Goal: Task Accomplishment & Management: Use online tool/utility

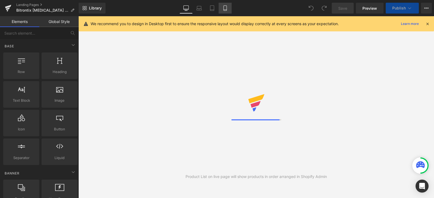
click at [225, 8] on icon at bounding box center [224, 7] width 5 height 5
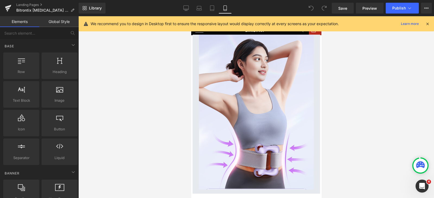
click at [426, 23] on icon at bounding box center [427, 23] width 5 height 5
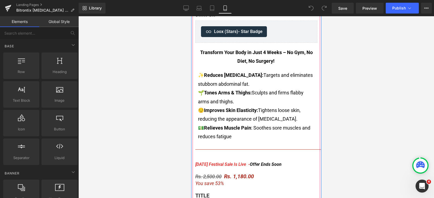
scroll to position [237, 0]
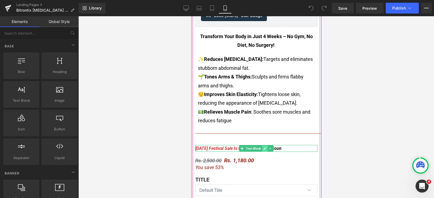
click at [262, 145] on link at bounding box center [264, 148] width 6 height 7
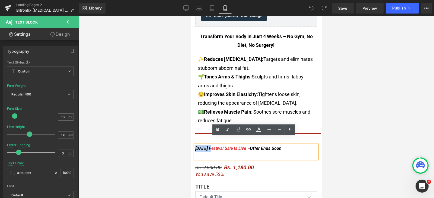
drag, startPoint x: 207, startPoint y: 141, endPoint x: 188, endPoint y: 141, distance: 19.0
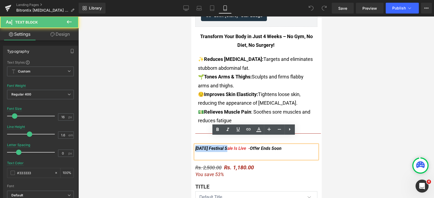
drag, startPoint x: 223, startPoint y: 140, endPoint x: 192, endPoint y: 140, distance: 30.9
click at [195, 146] on span "[DATE] Festival Sale Is Live -" at bounding box center [222, 148] width 54 height 5
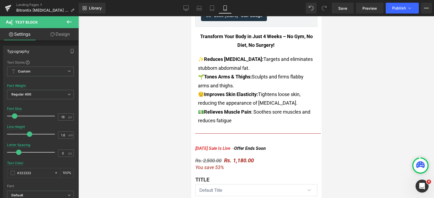
click at [371, 91] on div at bounding box center [255, 107] width 355 height 182
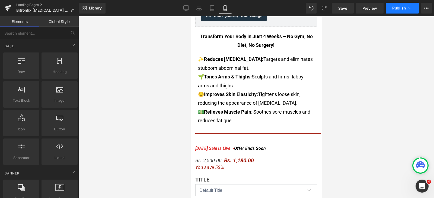
click at [396, 11] on button "Publish" at bounding box center [401, 8] width 33 height 11
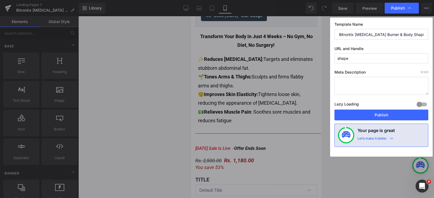
drag, startPoint x: 360, startPoint y: 116, endPoint x: 200, endPoint y: 36, distance: 179.1
click at [211, 46] on div "Publish Template Name Bitrontix [MEDICAL_DATA] Burner & Body Shaping URL and Ha…" at bounding box center [217, 99] width 434 height 198
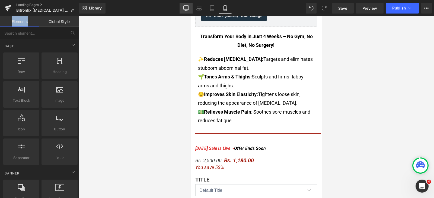
click at [184, 11] on icon at bounding box center [185, 7] width 5 height 5
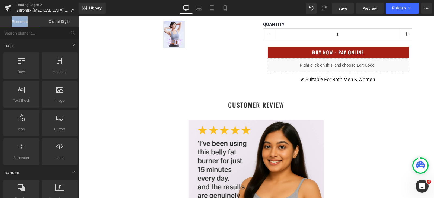
scroll to position [48, 0]
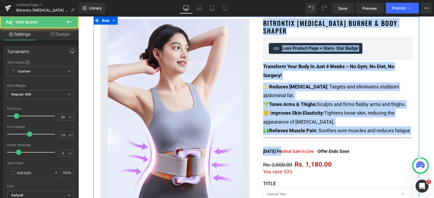
drag, startPoint x: 276, startPoint y: 151, endPoint x: 250, endPoint y: 151, distance: 25.7
click at [250, 151] on div "Sale Off (P) Image (P) Image List Product Bitrontix [MEDICAL_DATA] Burner & Bod…" at bounding box center [255, 148] width 325 height 263
click at [269, 151] on span "[DATE] Festival Sale Is Live -" at bounding box center [290, 151] width 54 height 5
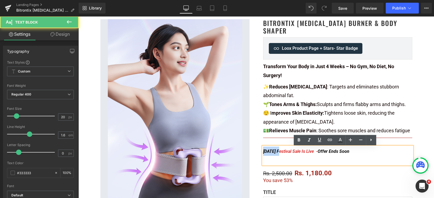
drag, startPoint x: 275, startPoint y: 153, endPoint x: 255, endPoint y: 151, distance: 19.9
click at [256, 151] on div "Bitrontix [MEDICAL_DATA] Burner & Body Shaper (P) Title Loox Product Page + Sta…" at bounding box center [337, 151] width 163 height 269
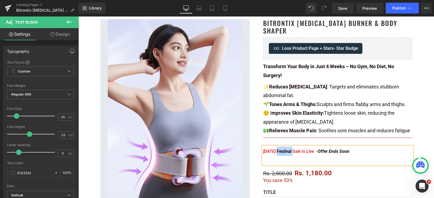
drag, startPoint x: 289, startPoint y: 153, endPoint x: 273, endPoint y: 152, distance: 16.1
click at [273, 152] on span "[DATE] Festival Sale Is Live -" at bounding box center [290, 151] width 54 height 5
click at [398, 8] on span "Publish" at bounding box center [399, 8] width 14 height 4
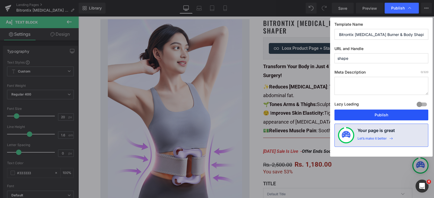
drag, startPoint x: 372, startPoint y: 115, endPoint x: 237, endPoint y: 41, distance: 154.1
click at [372, 115] on button "Publish" at bounding box center [381, 115] width 94 height 11
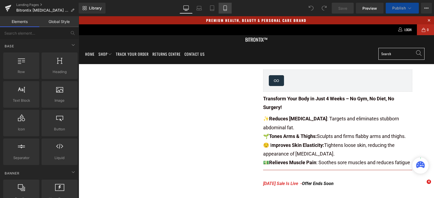
click at [224, 7] on icon at bounding box center [224, 7] width 5 height 5
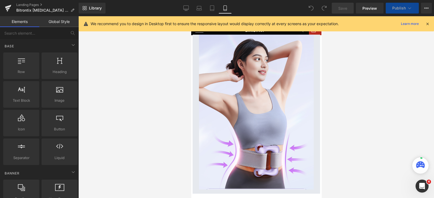
click at [225, 9] on icon at bounding box center [224, 7] width 5 height 5
click at [428, 22] on icon at bounding box center [427, 23] width 5 height 5
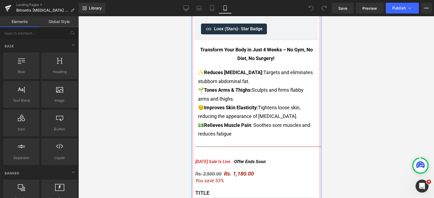
scroll to position [237, 0]
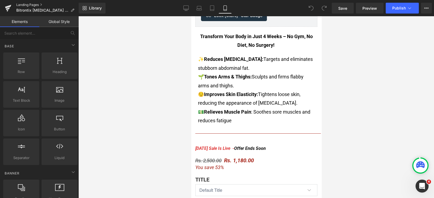
click at [29, 4] on link "Landing Pages" at bounding box center [47, 5] width 62 height 4
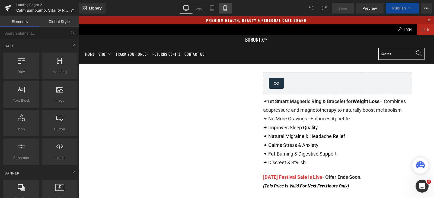
click at [224, 11] on link "Mobile" at bounding box center [224, 8] width 13 height 11
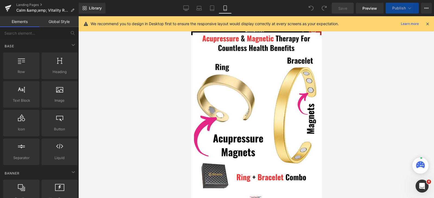
click at [224, 11] on link "Mobile" at bounding box center [224, 8] width 13 height 11
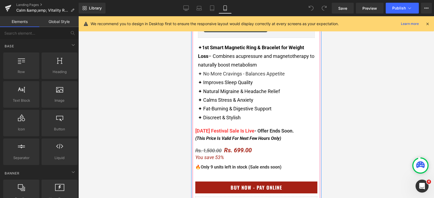
scroll to position [237, 0]
click at [298, 133] on div "Navratri Festival Sale Is Live - Offer Ends Soon. (This Price Is Valid For Next…" at bounding box center [256, 135] width 122 height 14
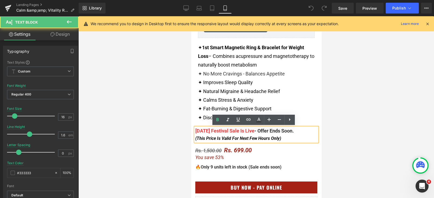
drag, startPoint x: 280, startPoint y: 137, endPoint x: 191, endPoint y: 136, distance: 89.7
click at [195, 136] on div "Navratri Festival Sale Is Live - Offer Ends Soon. (This Price Is Valid For Next…" at bounding box center [256, 135] width 122 height 14
drag, startPoint x: 281, startPoint y: 138, endPoint x: 380, endPoint y: 154, distance: 100.2
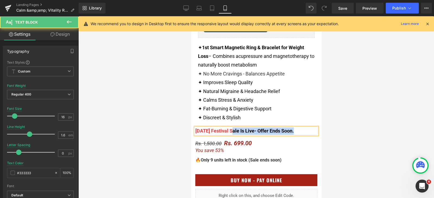
drag, startPoint x: 228, startPoint y: 131, endPoint x: 191, endPoint y: 130, distance: 36.6
click at [195, 130] on div "Navratri Festival Sale Is Live - Offer Ends Soon." at bounding box center [256, 131] width 122 height 7
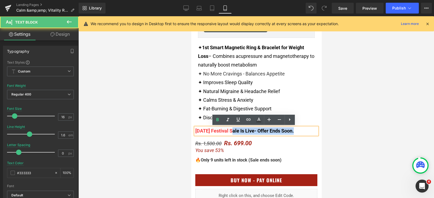
click at [195, 129] on div "Navratri Festival Sale Is Live - Offer Ends Soon." at bounding box center [256, 131] width 122 height 7
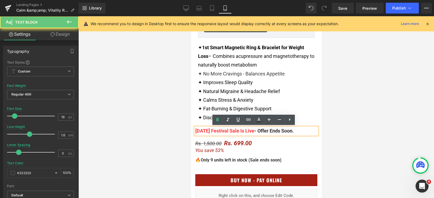
click at [226, 130] on span "Navratri Festival Sale Is Live" at bounding box center [224, 131] width 59 height 6
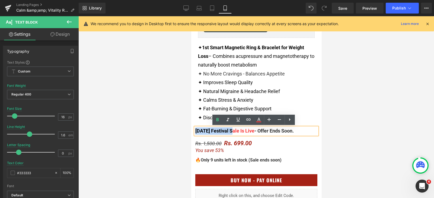
drag, startPoint x: 227, startPoint y: 131, endPoint x: 186, endPoint y: 131, distance: 41.5
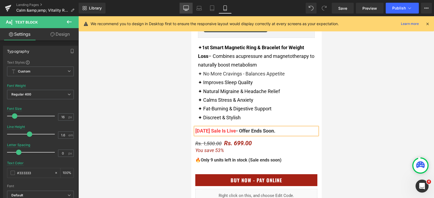
click at [187, 8] on icon at bounding box center [185, 7] width 5 height 5
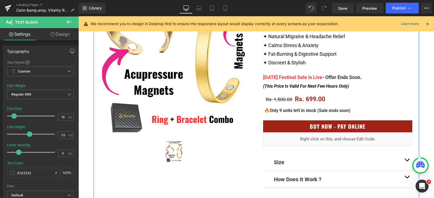
scroll to position [135, 0]
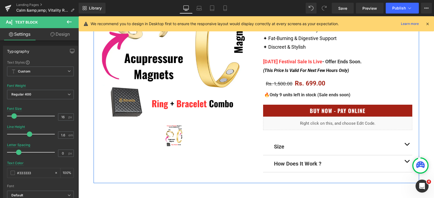
drag, startPoint x: 287, startPoint y: 57, endPoint x: 281, endPoint y: 62, distance: 7.4
click at [286, 57] on div "Navratri Festival Sale Is Live - Offer Ends Soon. (This Price Is Valid For Next…" at bounding box center [337, 66] width 149 height 18
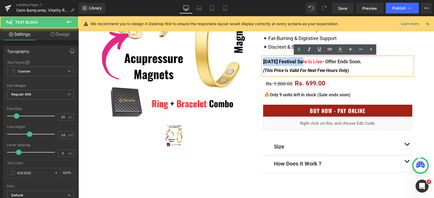
drag, startPoint x: 297, startPoint y: 62, endPoint x: 257, endPoint y: 60, distance: 39.6
click at [260, 60] on div "(P) Title Loox (Star) - Star Badge" at bounding box center [337, 56] width 154 height 249
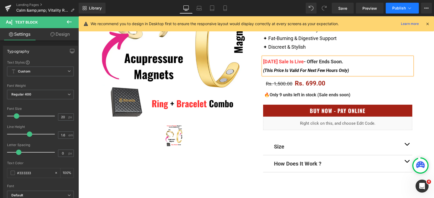
click at [391, 7] on button "Publish" at bounding box center [401, 8] width 33 height 11
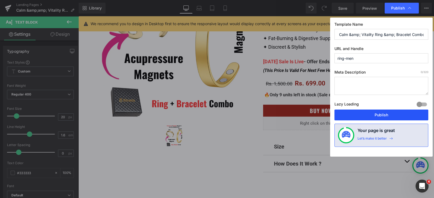
click at [369, 116] on button "Publish" at bounding box center [381, 115] width 94 height 11
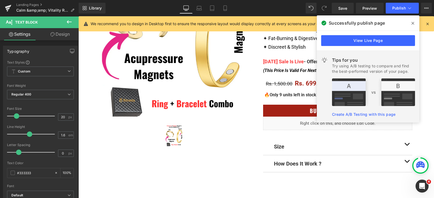
drag, startPoint x: 412, startPoint y: 24, endPoint x: 394, endPoint y: 24, distance: 18.2
click at [413, 24] on icon at bounding box center [412, 23] width 3 height 3
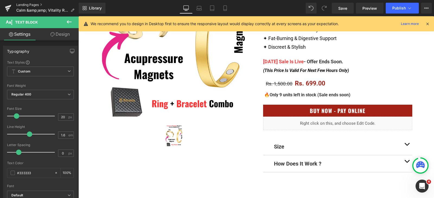
click at [34, 6] on link "Landing Pages" at bounding box center [47, 5] width 62 height 4
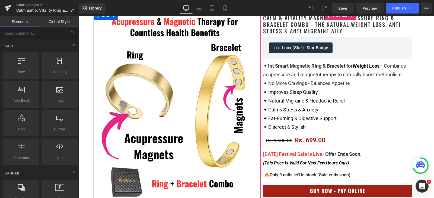
scroll to position [102, 0]
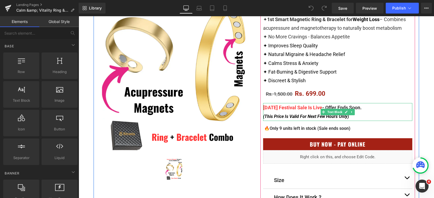
click at [300, 106] on span "Navratri Festival Sale Is Live" at bounding box center [292, 108] width 59 height 6
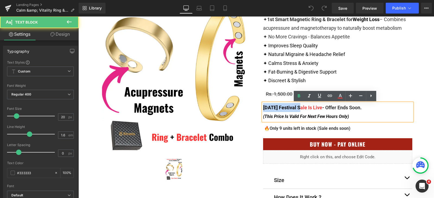
drag, startPoint x: 296, startPoint y: 106, endPoint x: 247, endPoint y: 106, distance: 49.3
click at [247, 106] on div "Sale Off (P) Image (P) Image List Product Calm & Vitality Magnetic Acupressure …" at bounding box center [255, 91] width 325 height 252
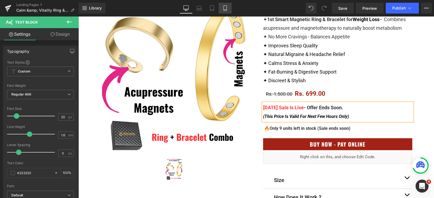
click at [223, 9] on icon at bounding box center [224, 7] width 5 height 5
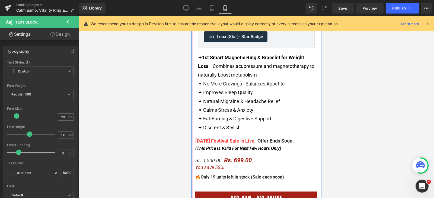
scroll to position [237, 0]
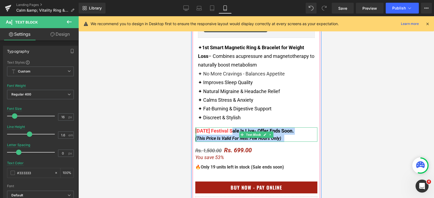
drag, startPoint x: 228, startPoint y: 131, endPoint x: 192, endPoint y: 130, distance: 36.1
click at [195, 130] on div "Navratri Festival Sale Is Live - Offer Ends Soon. (This Price Is Valid For Next…" at bounding box center [256, 135] width 122 height 14
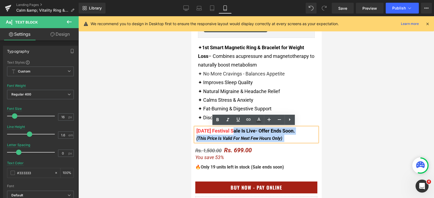
click at [195, 130] on div "Navratri Festival Sale Is Live - Offer Ends Soon. (This Price Is Valid For Next…" at bounding box center [256, 135] width 122 height 14
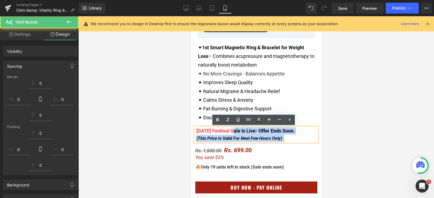
click at [213, 132] on span "Navratri Festival Sale Is Live" at bounding box center [225, 131] width 59 height 6
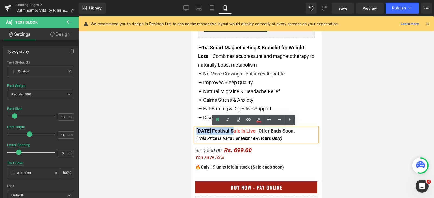
drag, startPoint x: 229, startPoint y: 131, endPoint x: 194, endPoint y: 131, distance: 34.7
click at [196, 131] on span "Navratri Festival Sale Is Live" at bounding box center [225, 131] width 59 height 6
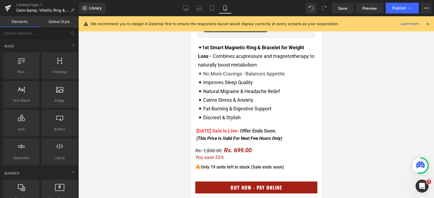
click at [367, 70] on div at bounding box center [255, 107] width 355 height 182
click at [390, 5] on button "Publish" at bounding box center [401, 8] width 33 height 11
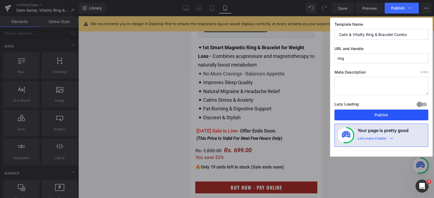
click at [376, 114] on button "Publish" at bounding box center [381, 115] width 94 height 11
